Goal: Transaction & Acquisition: Purchase product/service

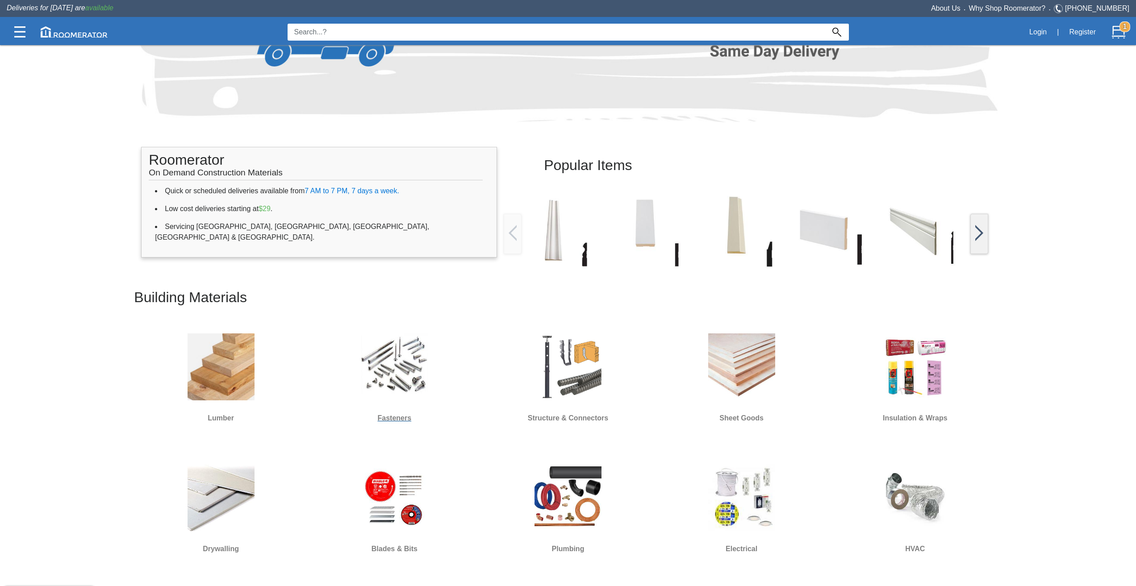
scroll to position [134, 0]
click at [405, 387] on img at bounding box center [394, 365] width 67 height 67
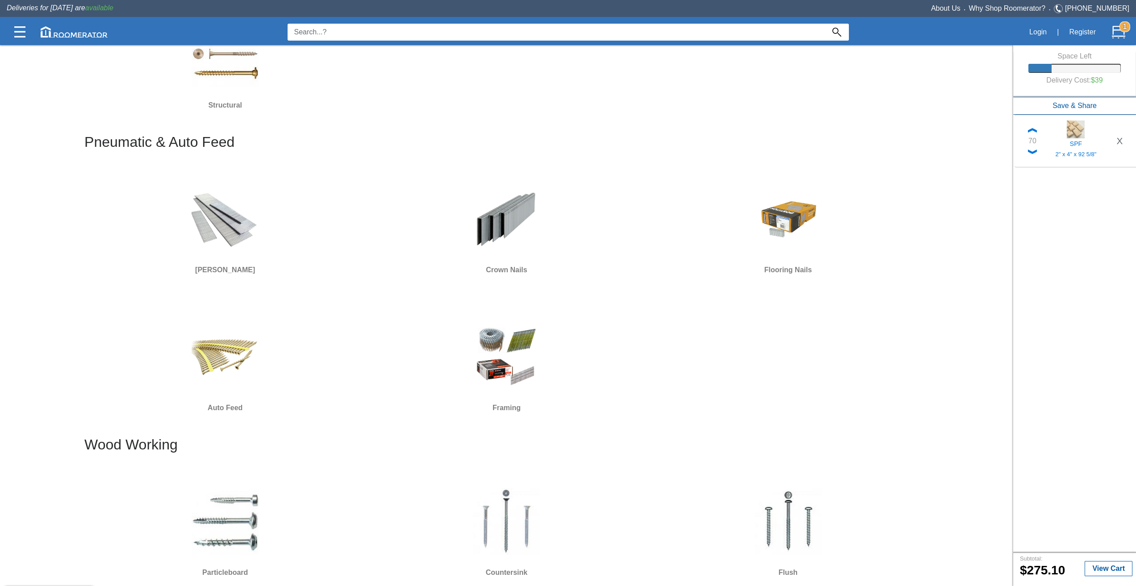
scroll to position [580, 0]
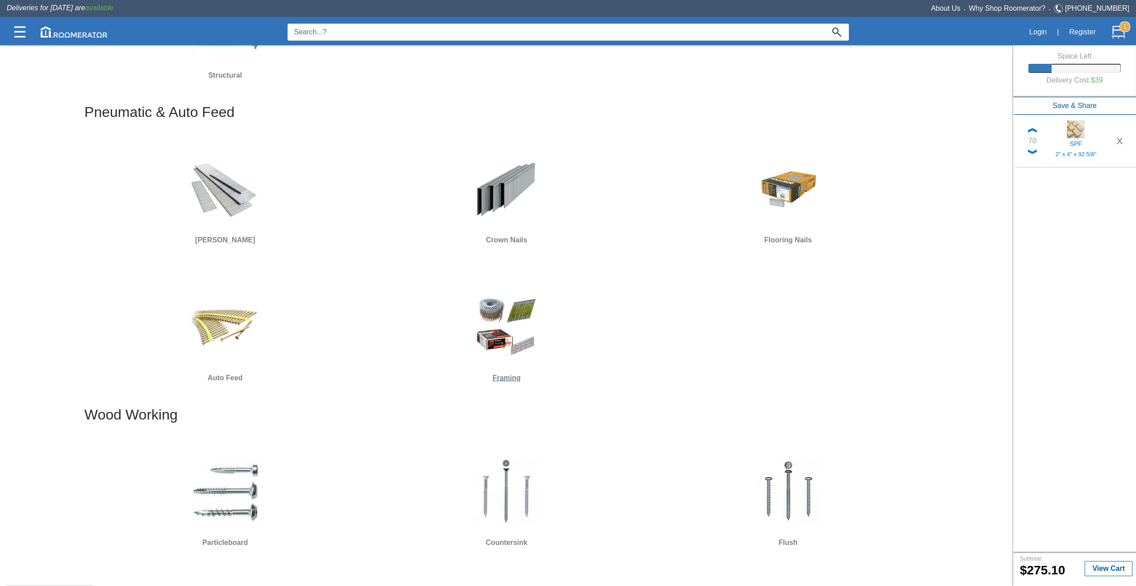
click at [507, 349] on img at bounding box center [506, 326] width 67 height 67
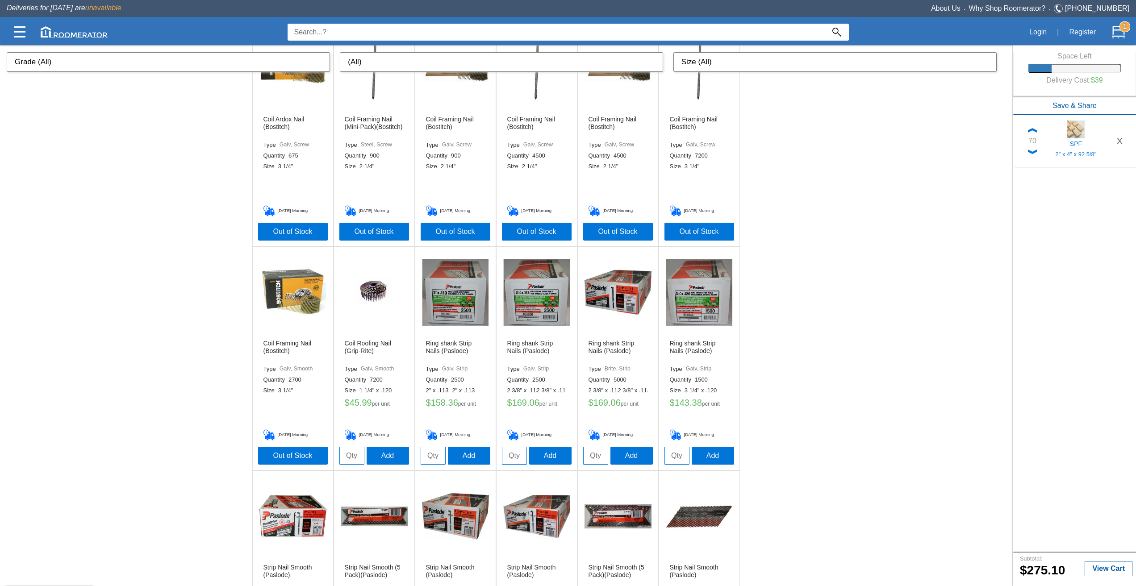
scroll to position [536, 0]
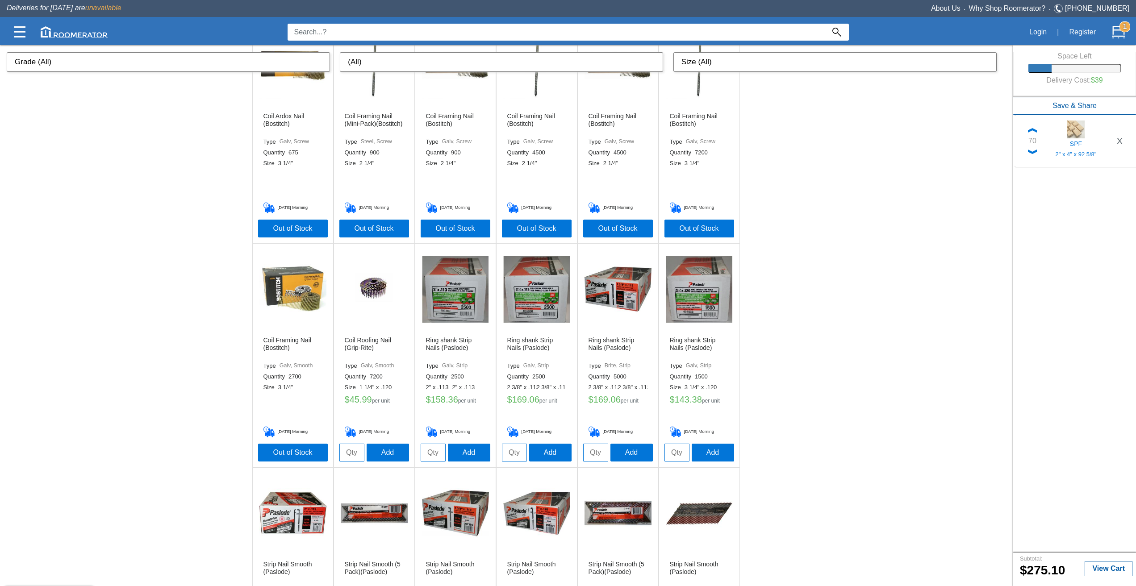
click at [713, 62] on select "Size (All) 2" 2 1/2" 2 3/8" 3" 3 1/4" 3 1/2" 2 1/4" 1 1/4" x .120 2" x .113 2 3…" at bounding box center [834, 62] width 323 height 20
click at [678, 52] on select "Size (All) 2" 2 1/2" 2 3/8" 3" 3 1/4" 3 1/2" 2 1/4" 1 1/4" x .120 2" x .113 2 3…" at bounding box center [834, 62] width 323 height 20
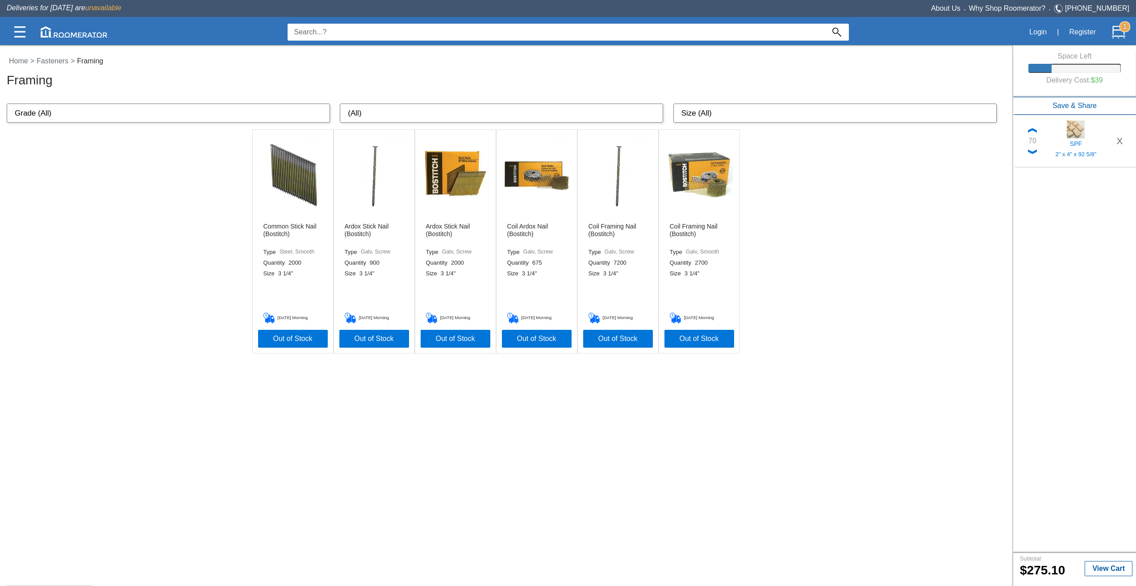
scroll to position [0, 0]
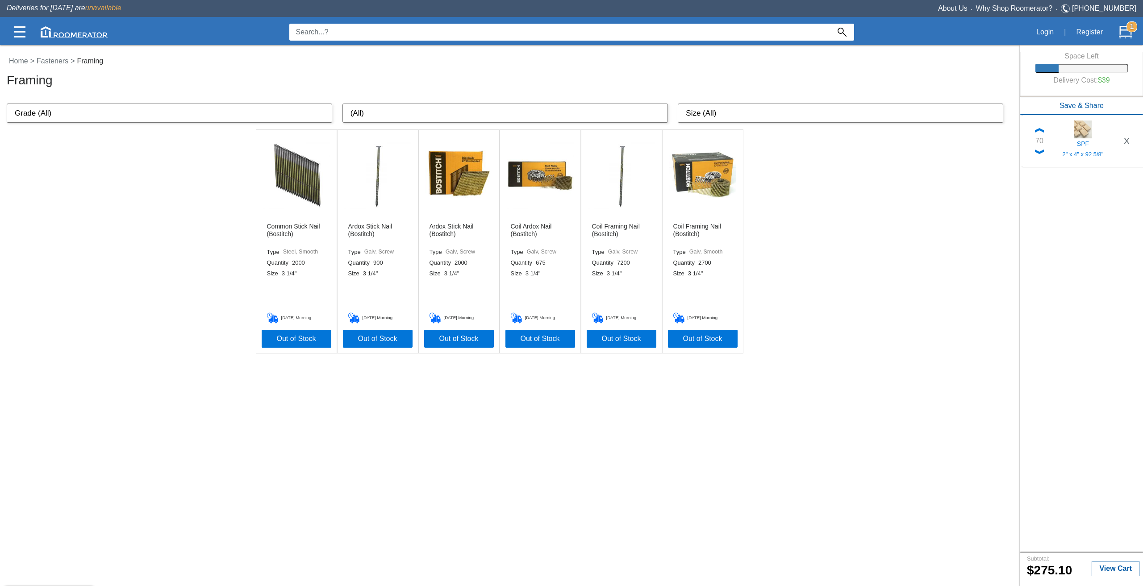
drag, startPoint x: 715, startPoint y: 107, endPoint x: 717, endPoint y: 120, distance: 13.2
click at [715, 107] on select "Size (All) 2" 2 1/2" 2 3/8" 3" 3 1/4" 3 1/2" 2 1/4" 1 1/4" x .120 2" x .113 2 3…" at bounding box center [840, 114] width 325 height 20
click at [678, 104] on select "Size (All) 2" 2 1/2" 2 3/8" 3" 3 1/4" 3 1/2" 2 1/4" 1 1/4" x .120 2" x .113 2 3…" at bounding box center [840, 114] width 325 height 20
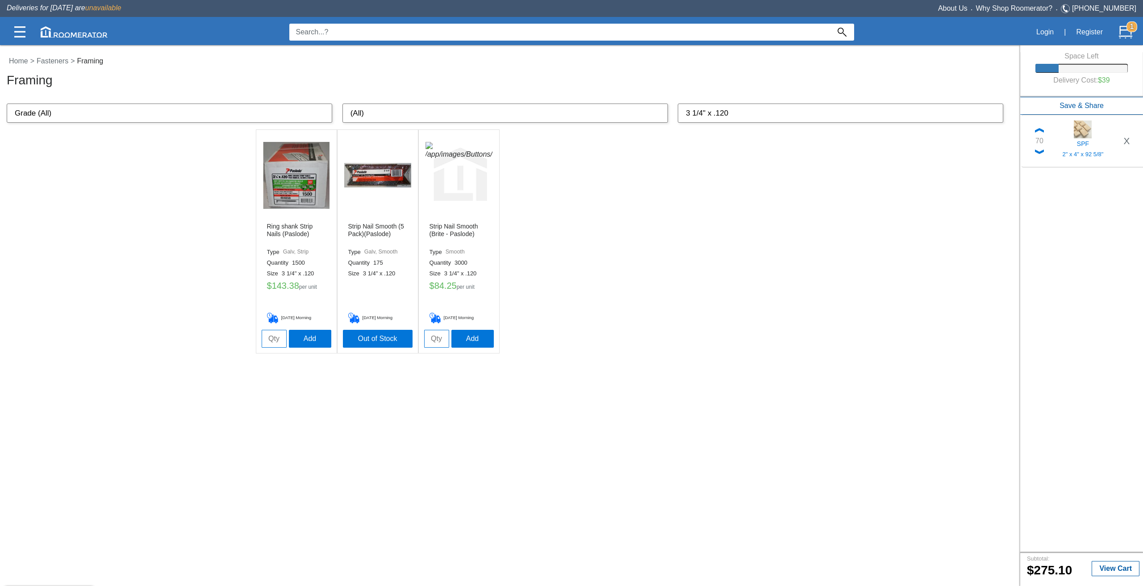
click at [743, 119] on select "Size (All) 2" 2 1/2" 2 3/8" 3" 3 1/4" 3 1/2" 2 1/4" 1 1/4" x .120 2" x .113 2 3…" at bounding box center [840, 114] width 325 height 20
select select "3 1/4"" x .120"
click at [678, 104] on select "Size (All) 2" 2 1/2" 2 3/8" 3" 3 1/4" 3 1/2" 2 1/4" 1 1/4" x .120 2" x .113 2 3…" at bounding box center [840, 114] width 325 height 20
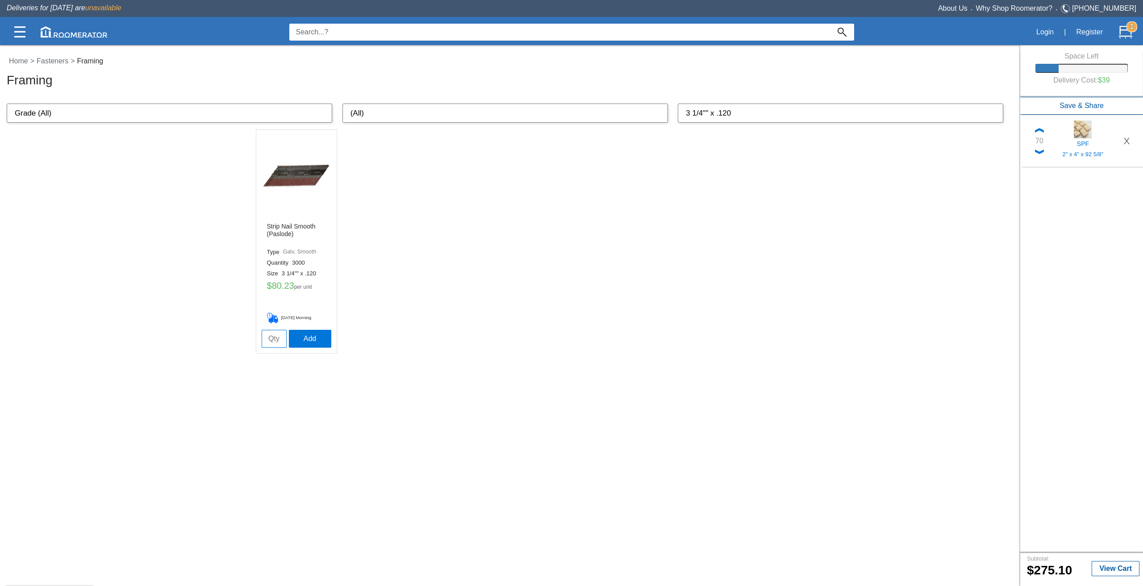
click at [354, 35] on input at bounding box center [559, 32] width 541 height 17
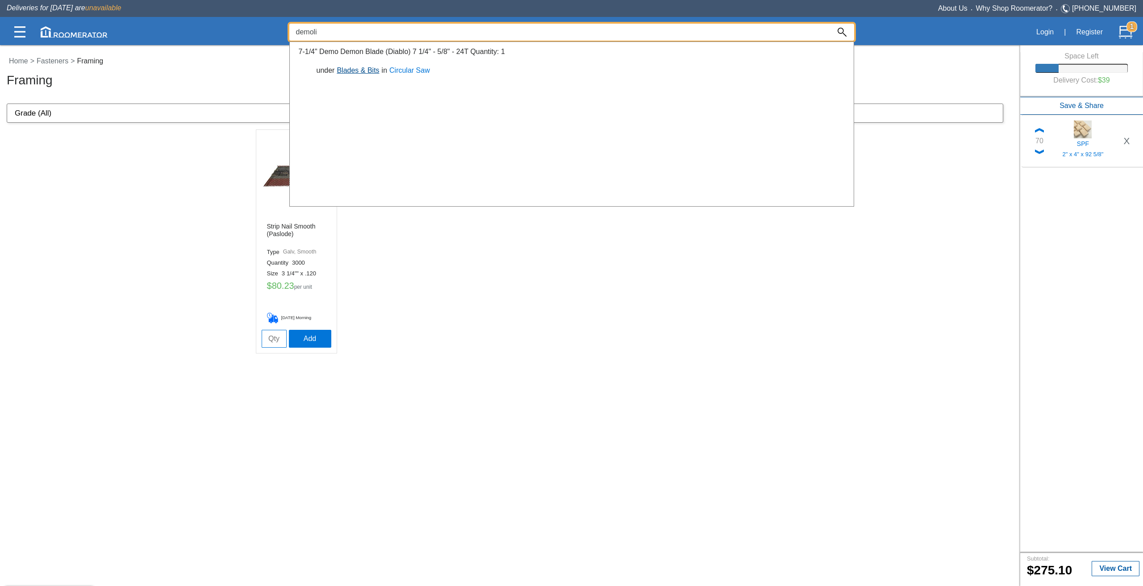
type input "demoli"
click at [366, 72] on link "Blades & Bits" at bounding box center [357, 71] width 47 height 8
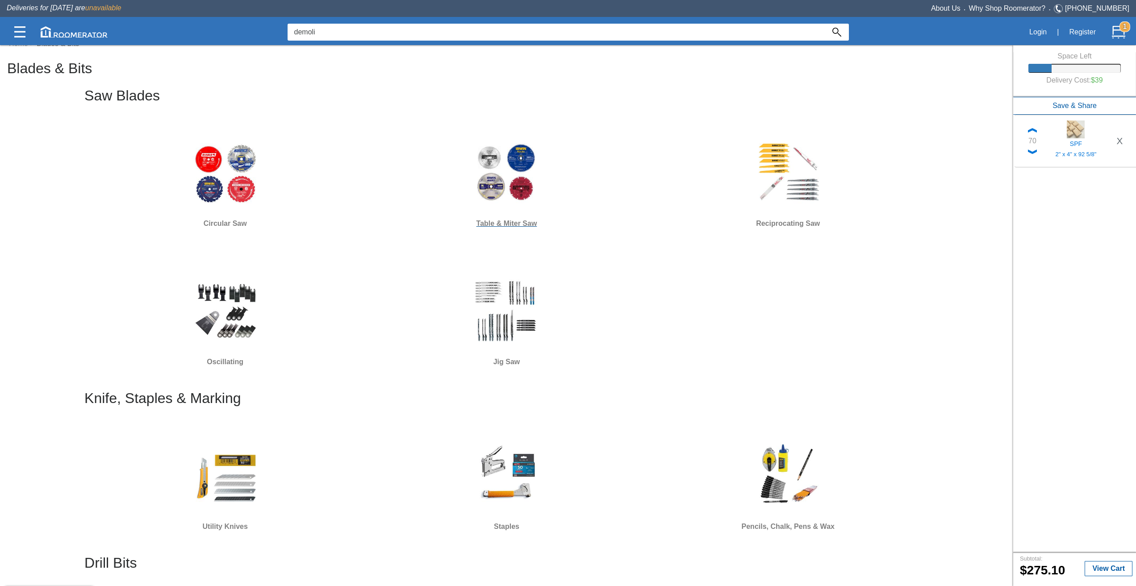
scroll to position [16, 0]
click at [776, 186] on img at bounding box center [787, 173] width 67 height 67
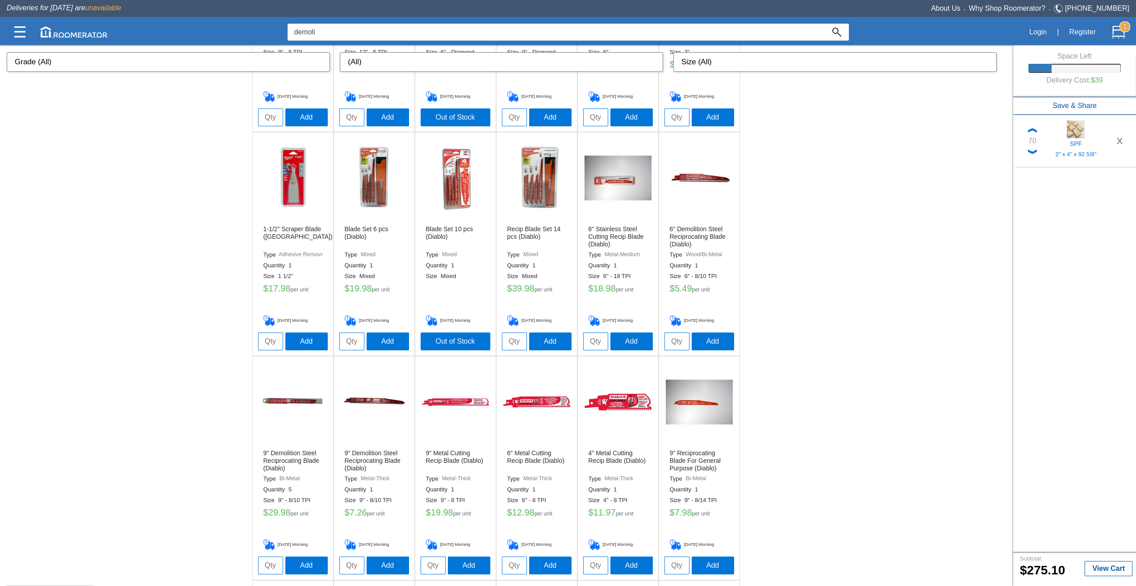
scroll to position [893, 0]
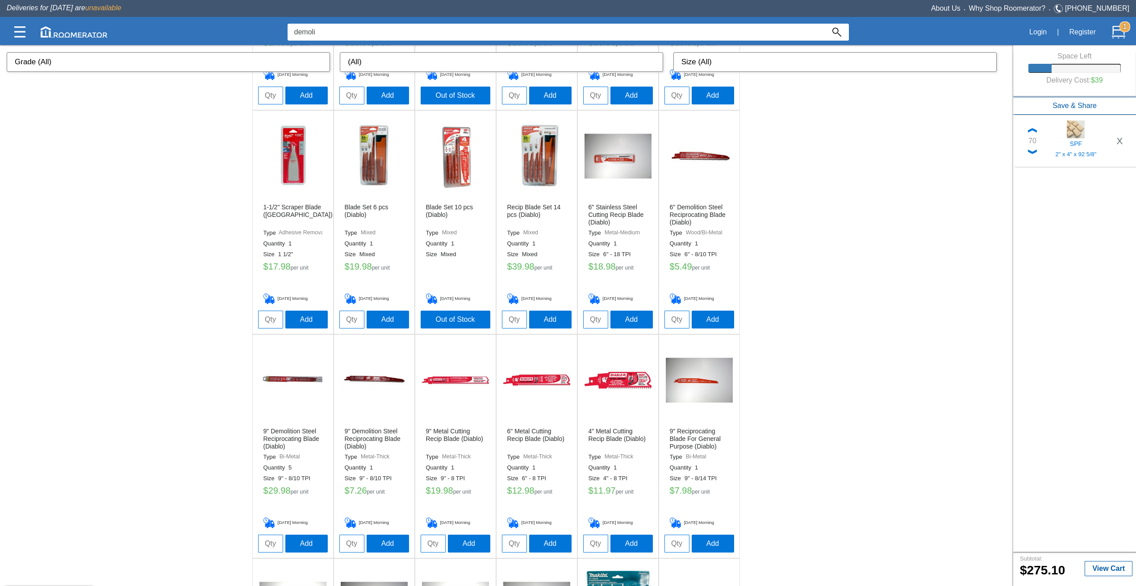
click at [704, 150] on img at bounding box center [699, 156] width 67 height 67
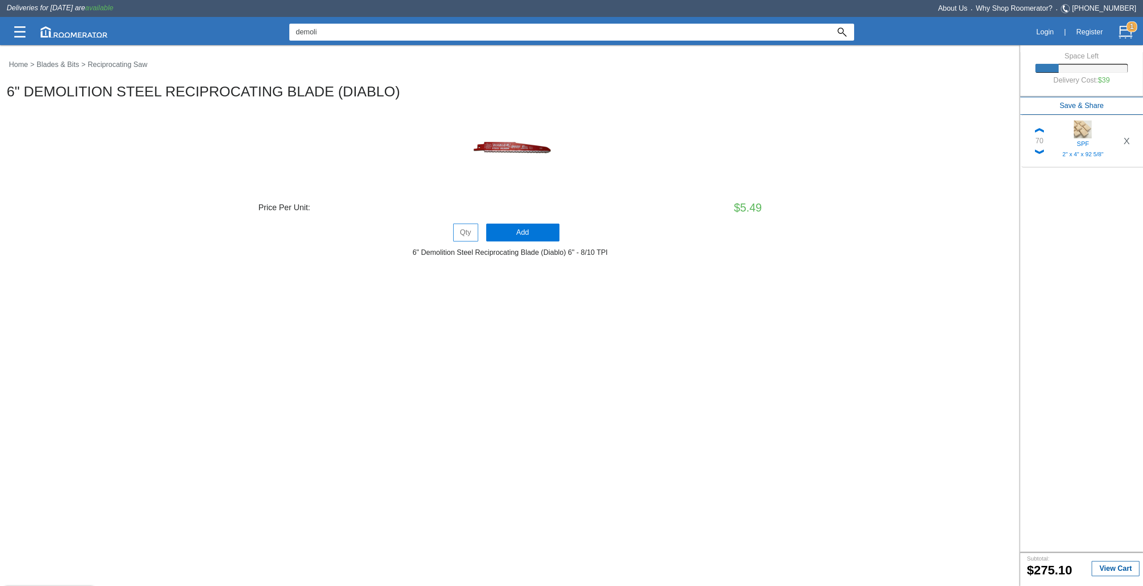
click at [213, 255] on h6 "6" Demolition Steel Reciprocating Blade (Diablo) 6" - 8/10 TPI" at bounding box center [510, 253] width 1007 height 8
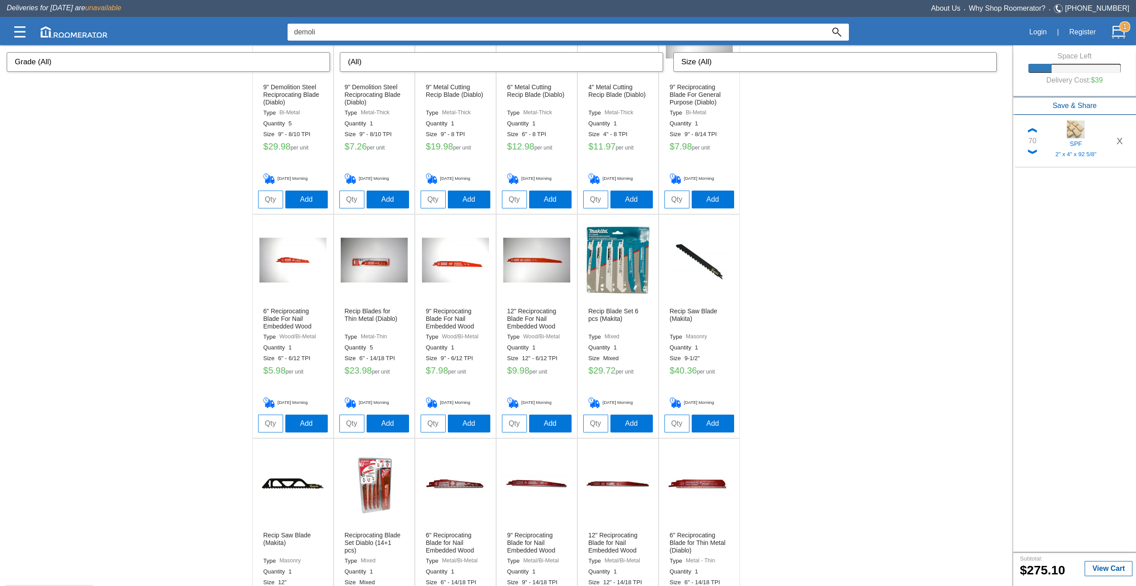
scroll to position [1250, 0]
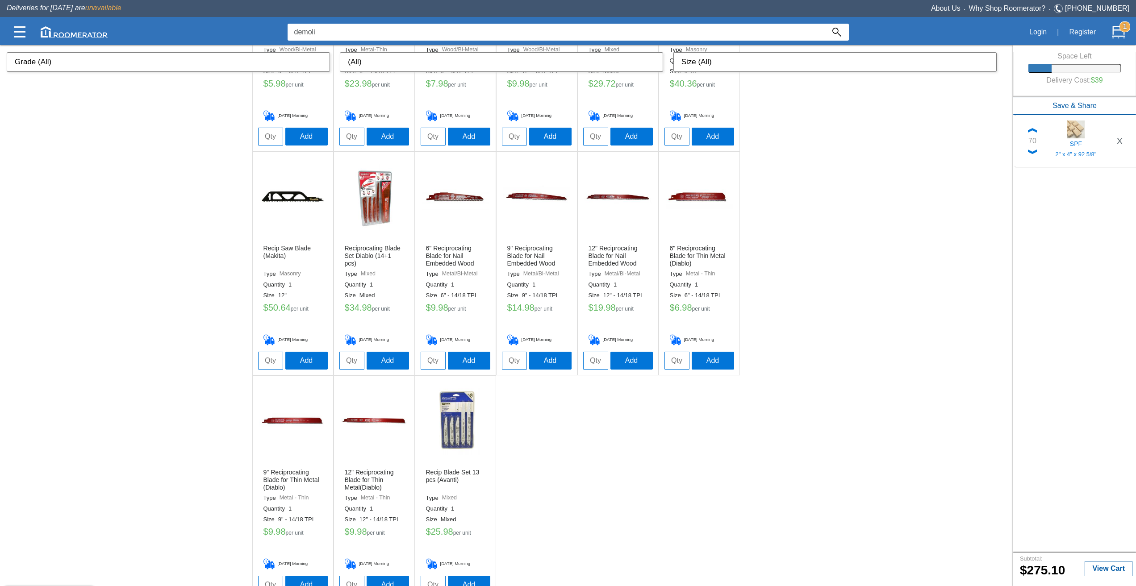
scroll to position [1538, 0]
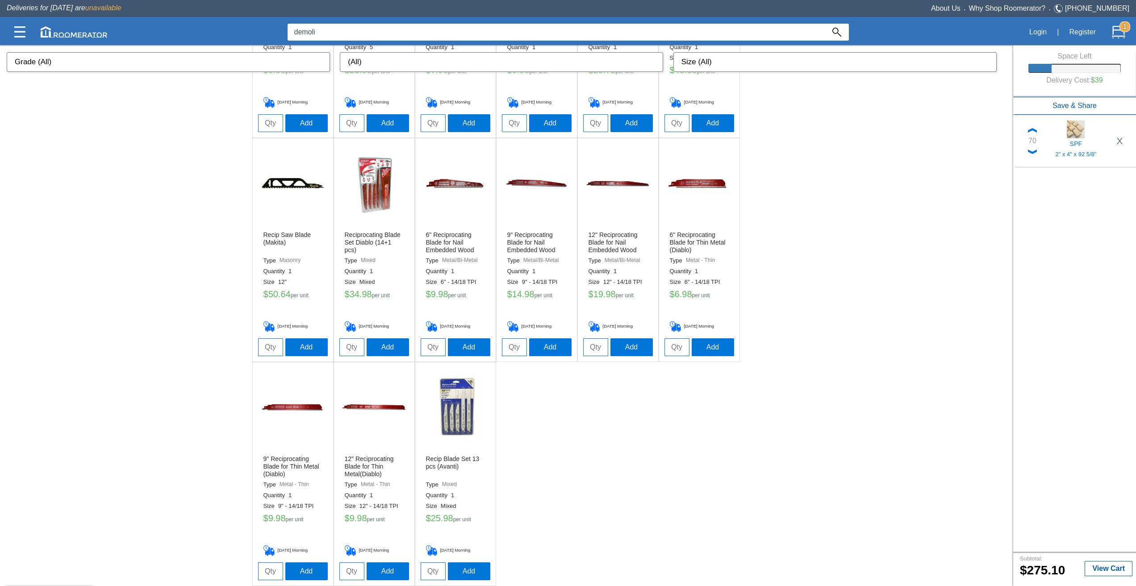
click at [446, 189] on img at bounding box center [455, 183] width 67 height 67
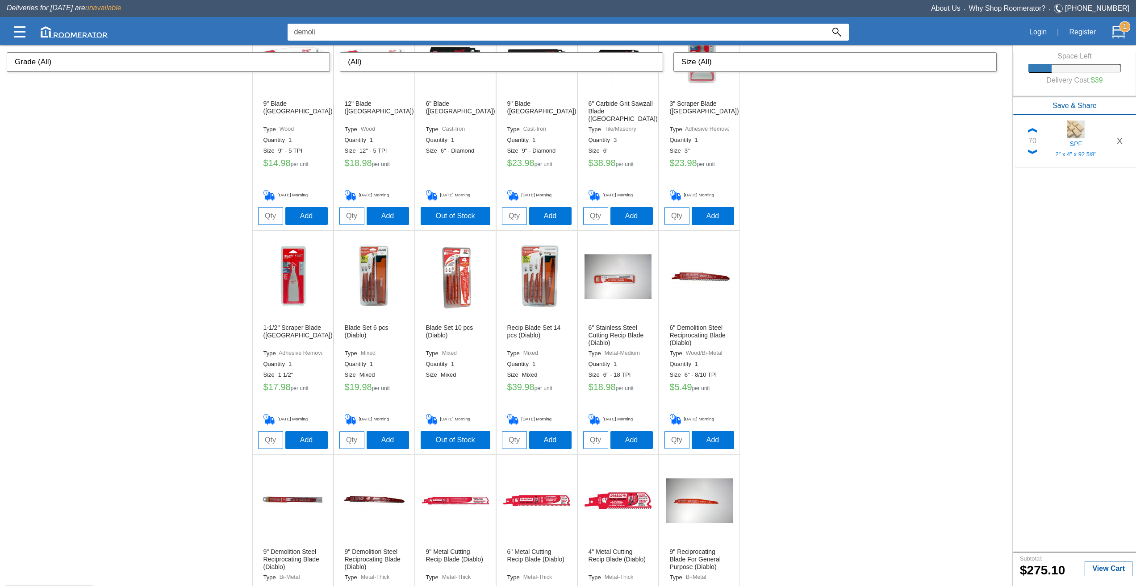
scroll to position [795, 0]
